Goal: Transaction & Acquisition: Purchase product/service

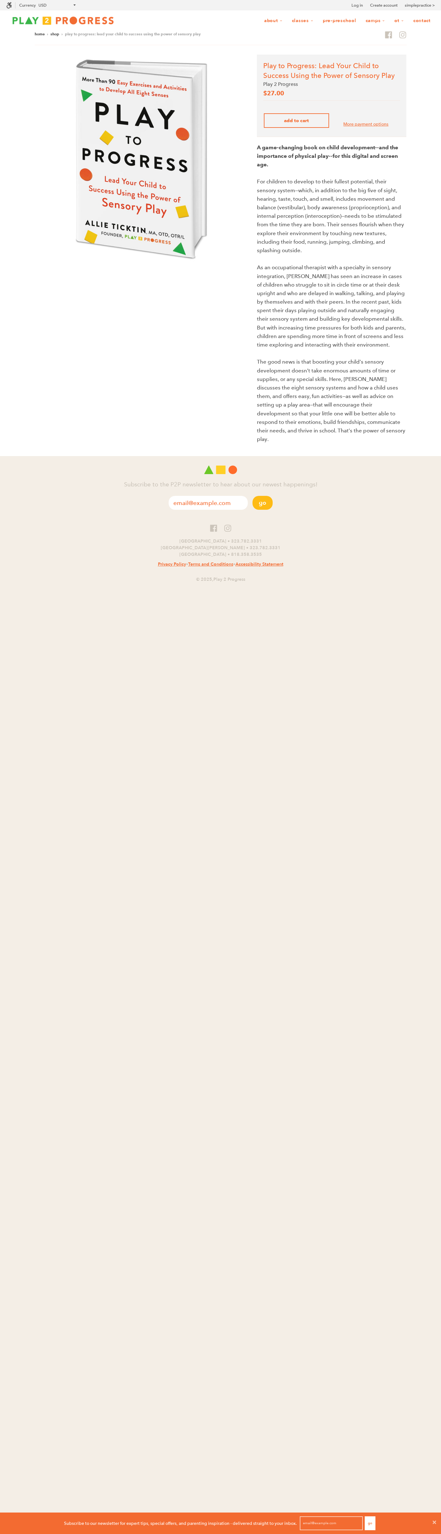
scroll to position [0, 5]
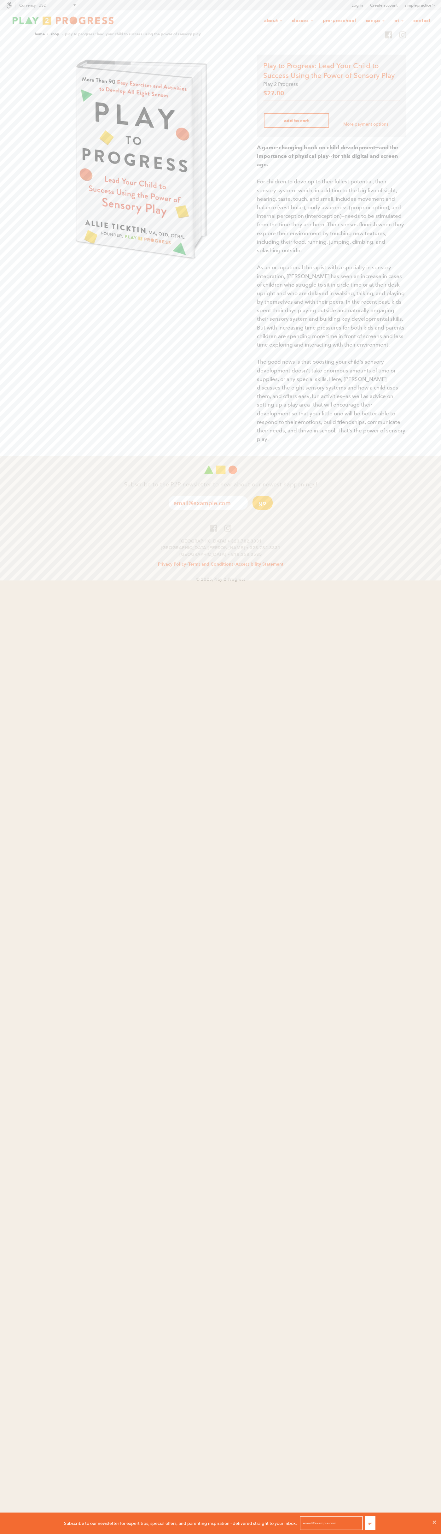
click at [297, 121] on span "Add to Cart" at bounding box center [296, 121] width 25 height 6
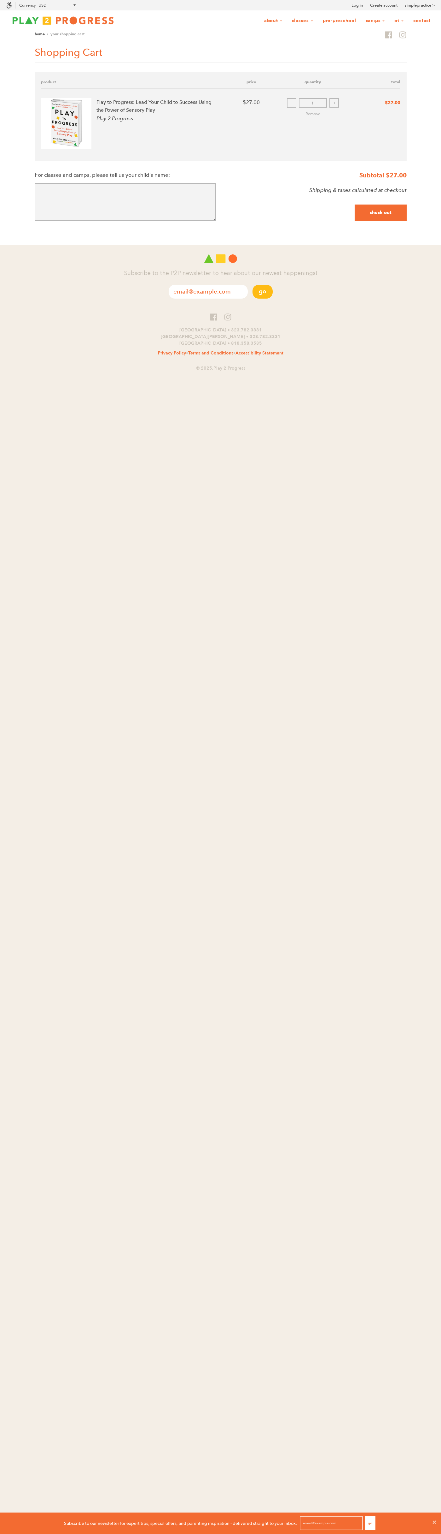
scroll to position [0, 5]
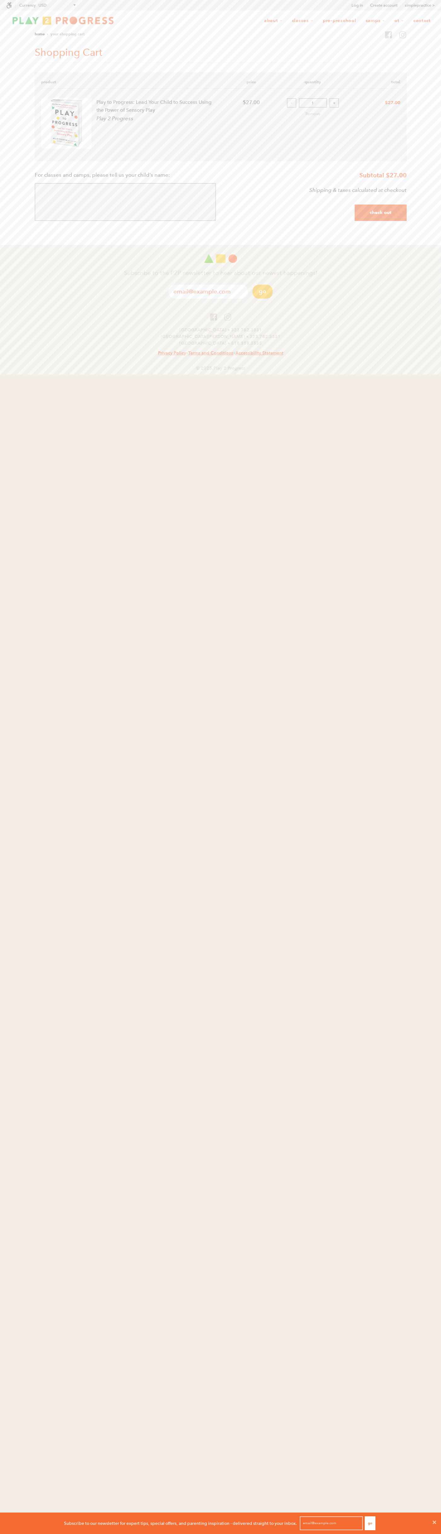
click at [381, 213] on input "Check Out" at bounding box center [381, 212] width 52 height 16
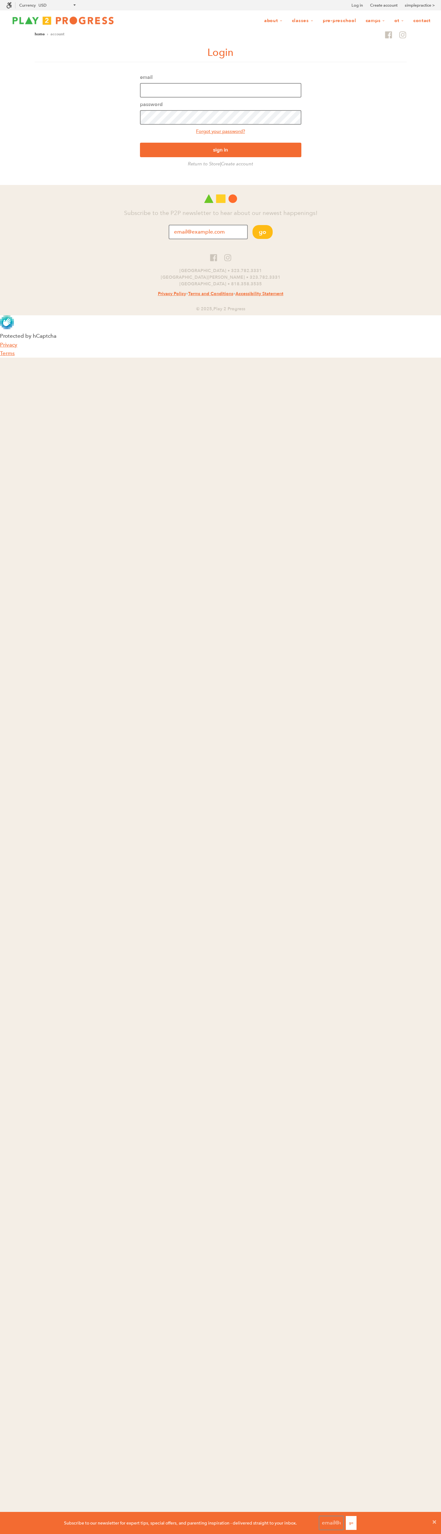
scroll to position [17, 437]
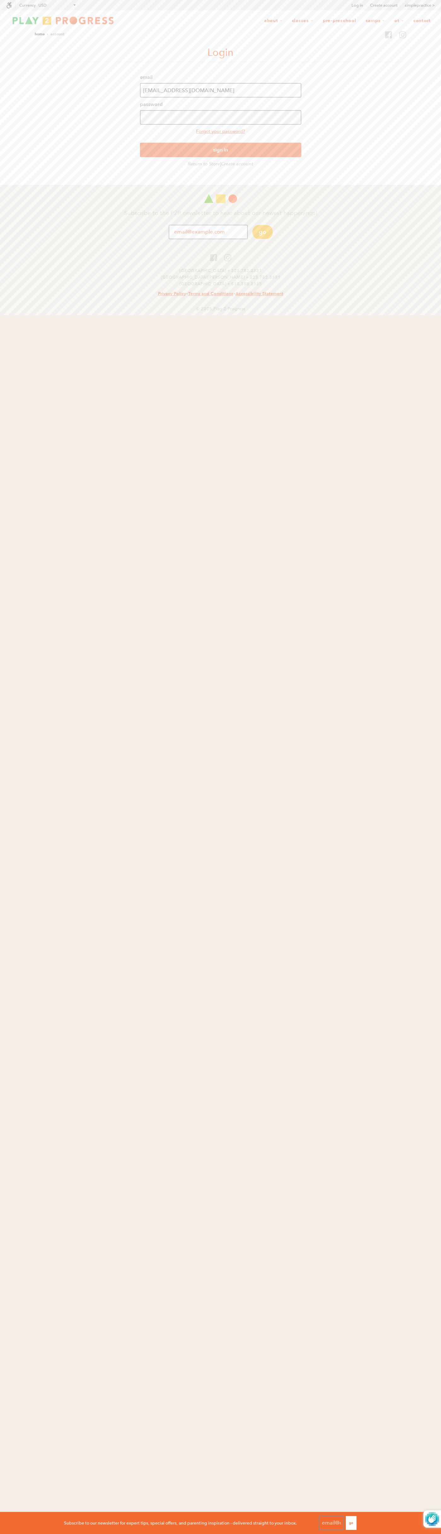
type input "[EMAIL_ADDRESS][DOMAIN_NAME]"
type input "johnsmith009@storebotmail.joonix.net"
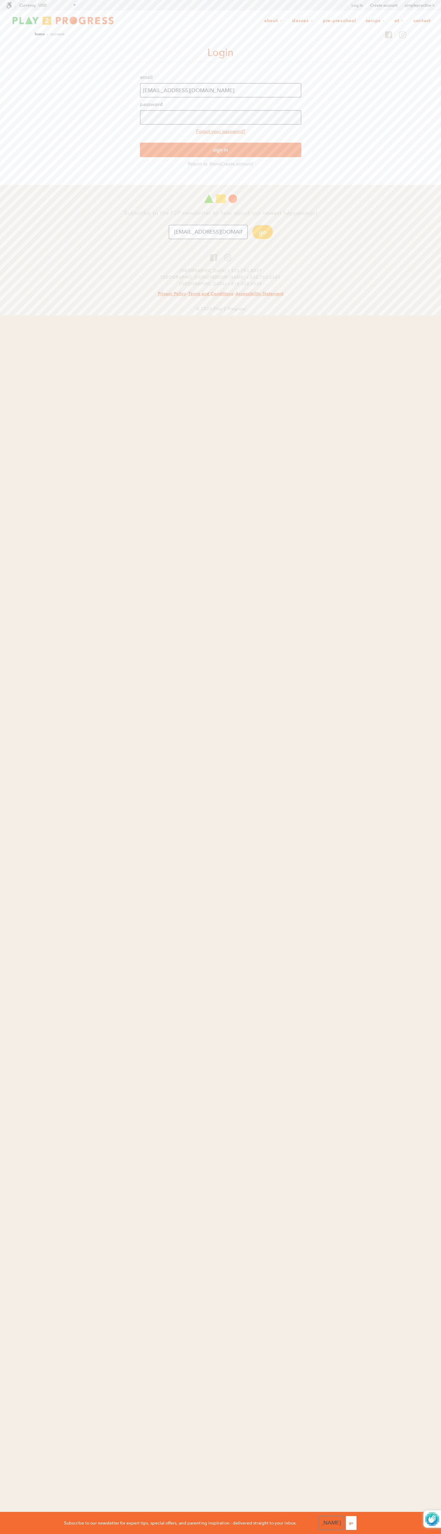
scroll to position [0, 0]
click at [221, 337] on html "Accessibility Screen-Reader Guide, Feedback, and Issue Reporting | New window S…" at bounding box center [220, 168] width 441 height 337
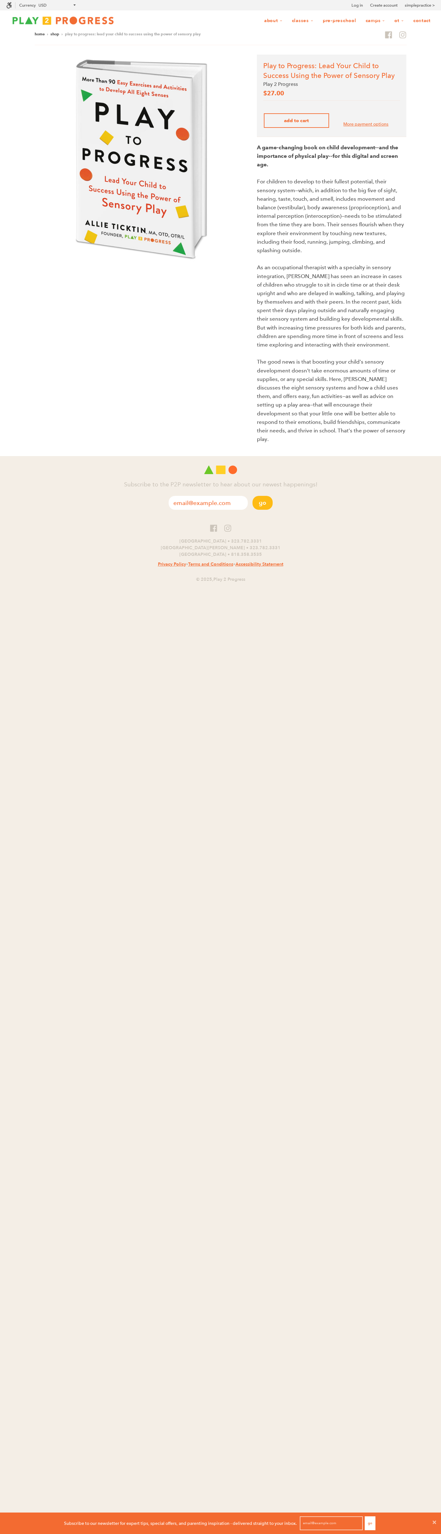
scroll to position [17, 437]
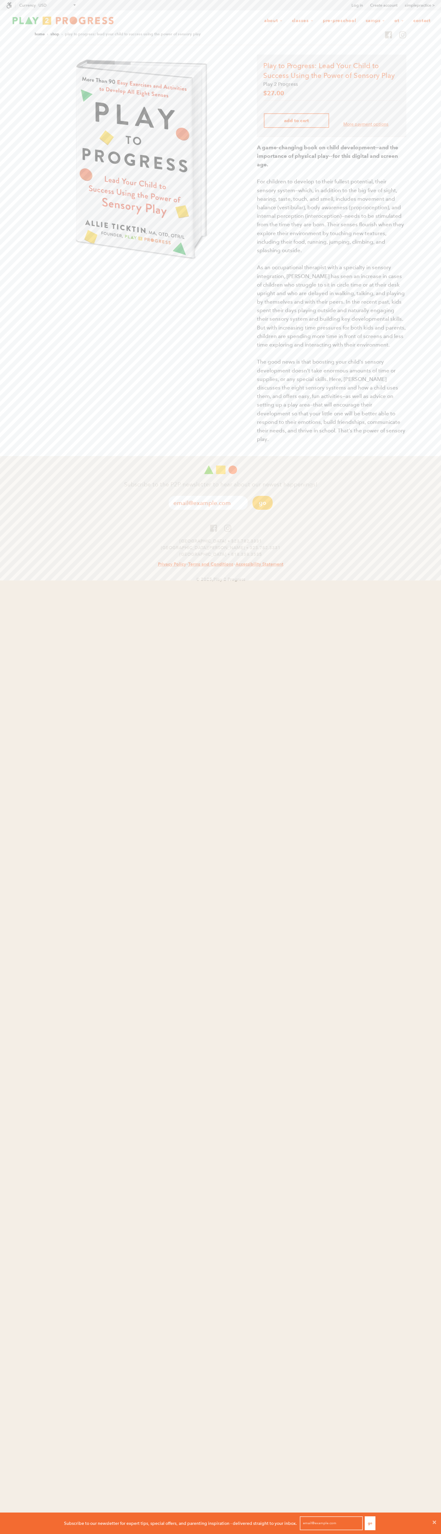
click at [435, 1522] on icon at bounding box center [434, 1521] width 3 height 3
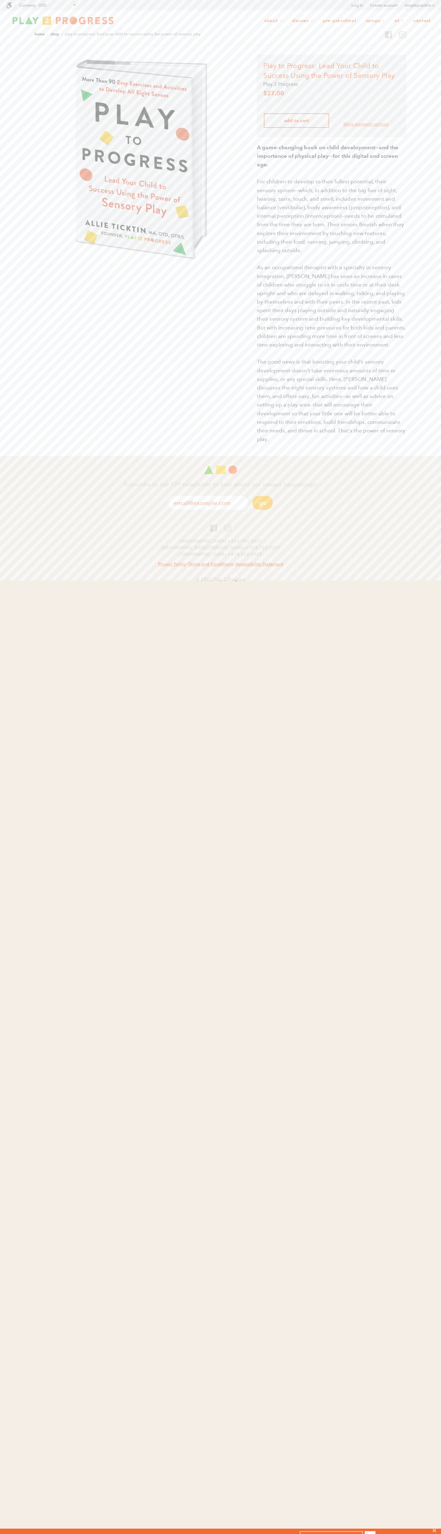
scroll to position [1, 5]
click at [308, 31] on header "Home › Shop › Play to Progress: Lead Your Child to Success Using the Power of S…" at bounding box center [221, 36] width 372 height 10
click at [438, 586] on html "Accessibility Screen-Reader Guide, Feedback, and Issue Reporting | New window S…" at bounding box center [220, 293] width 441 height 586
click at [180, 586] on html "Accessibility Screen-Reader Guide, Feedback, and Issue Reporting | New window S…" at bounding box center [220, 293] width 441 height 586
click at [20, 456] on footer "Subscribe to the P2P newsletter to hear about our newest happenings! Go" at bounding box center [220, 484] width 441 height 56
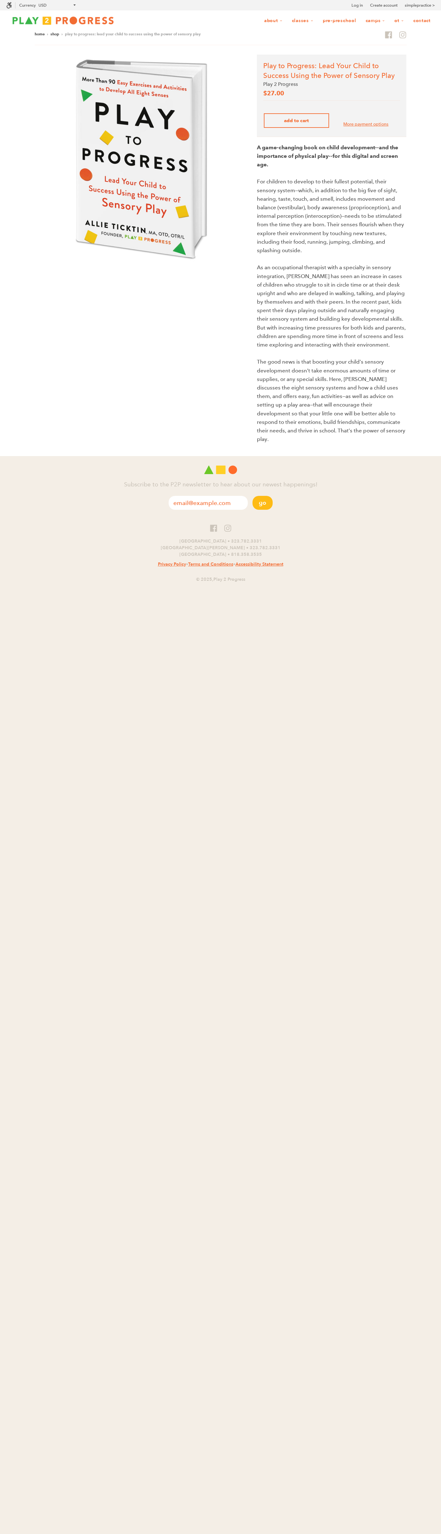
scroll to position [0, 5]
